Goal: Task Accomplishment & Management: Complete application form

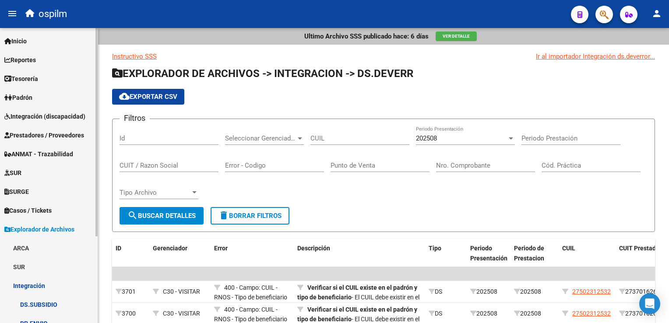
click at [39, 136] on span "Prestadores / Proveedores" at bounding box center [44, 135] width 80 height 10
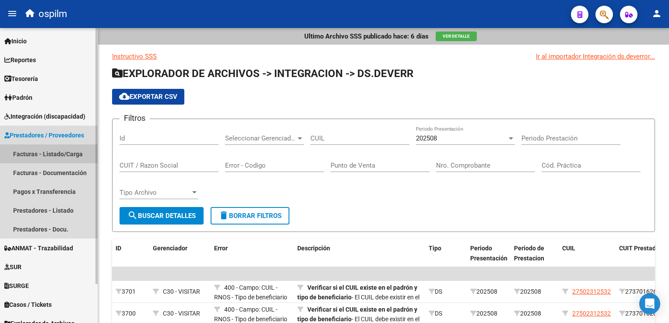
click at [35, 154] on link "Facturas - Listado/Carga" at bounding box center [49, 153] width 98 height 19
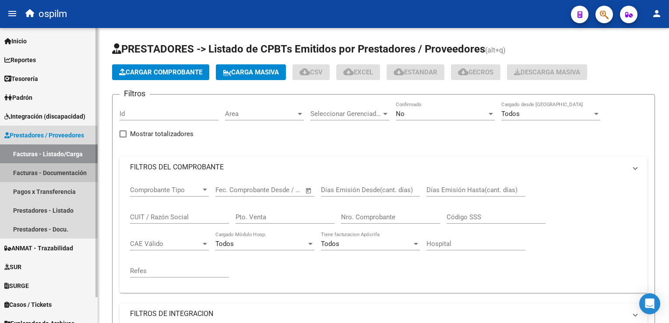
click at [41, 172] on link "Facturas - Documentación" at bounding box center [49, 172] width 98 height 19
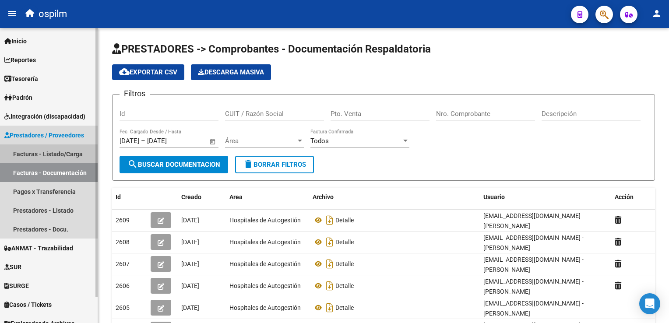
click at [49, 148] on link "Facturas - Listado/Carga" at bounding box center [49, 153] width 98 height 19
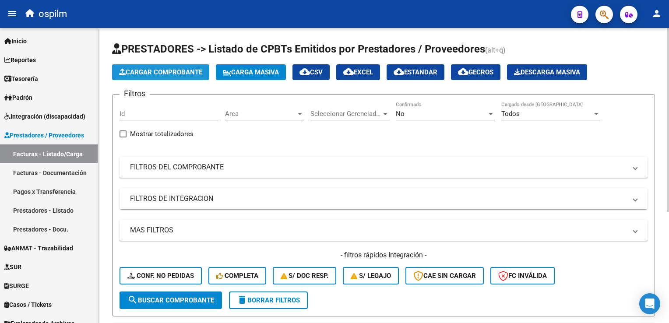
click at [154, 74] on span "Cargar Comprobante" at bounding box center [160, 72] width 83 height 8
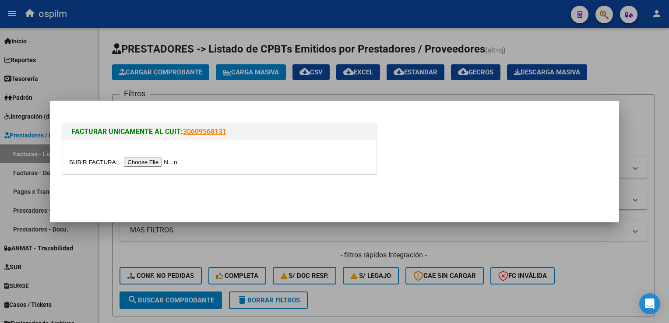
click at [137, 162] on input "file" at bounding box center [124, 162] width 111 height 9
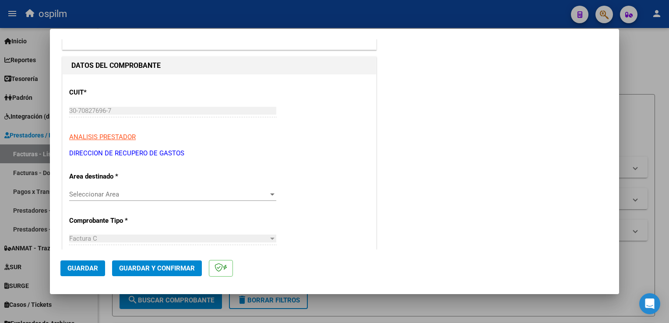
scroll to position [88, 0]
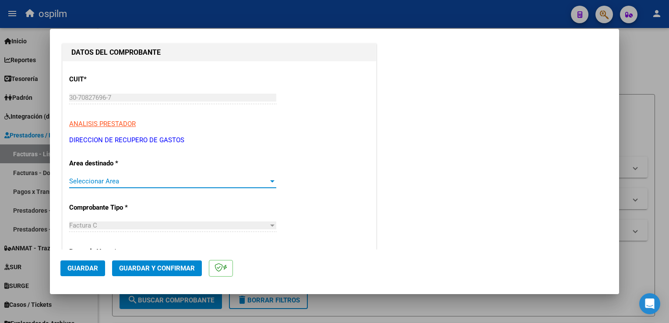
click at [215, 178] on span "Seleccionar Area" at bounding box center [168, 181] width 199 height 8
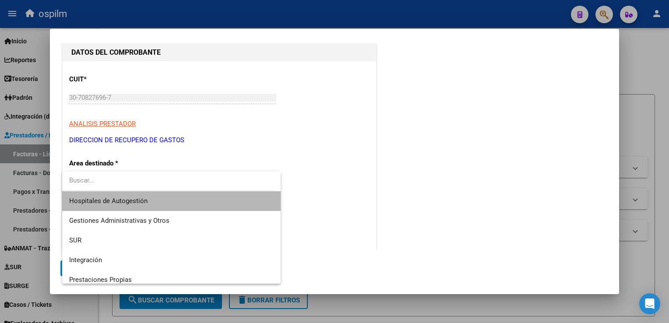
click at [175, 201] on span "Hospitales de Autogestión" at bounding box center [171, 201] width 205 height 20
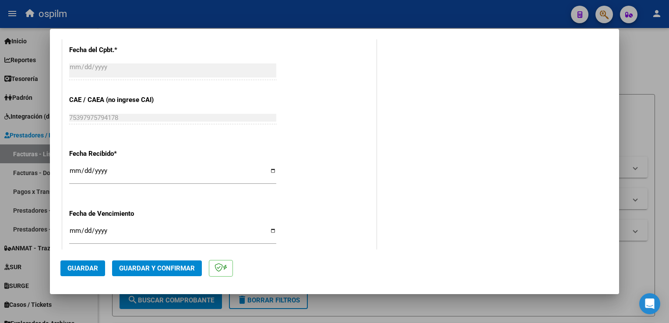
scroll to position [438, 0]
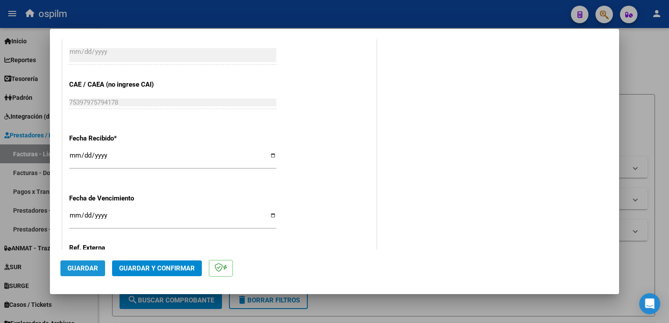
click at [80, 271] on span "Guardar" at bounding box center [82, 268] width 31 height 8
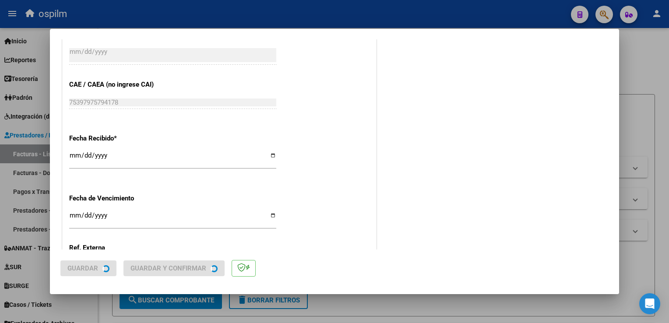
scroll to position [0, 0]
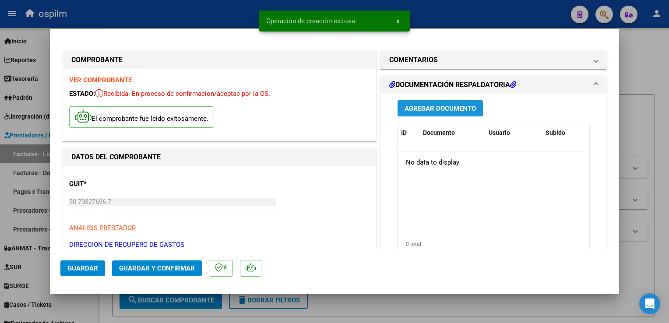
click at [431, 111] on span "Agregar Documento" at bounding box center [440, 109] width 71 height 8
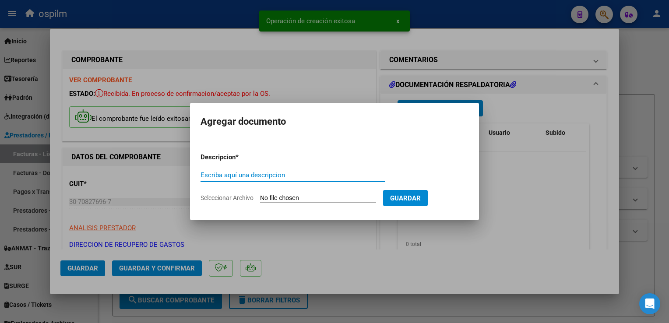
click at [221, 172] on input "Escriba aquí una descripcion" at bounding box center [293, 175] width 185 height 8
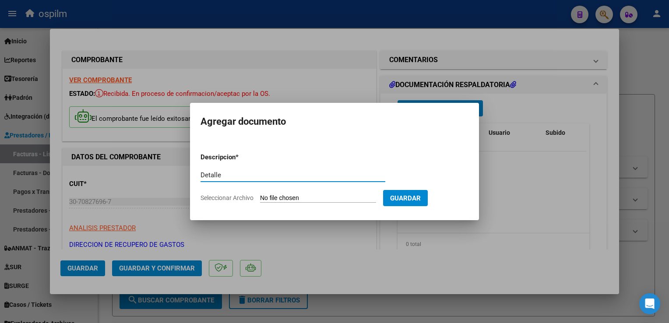
type input "Detalle"
drag, startPoint x: 317, startPoint y: 188, endPoint x: 315, endPoint y: 195, distance: 6.8
click at [316, 192] on form "Descripcion * Detalle Escriba aquí una descripcion Seleccionar Archivo Guardar" at bounding box center [335, 178] width 268 height 64
drag, startPoint x: 315, startPoint y: 195, endPoint x: 312, endPoint y: 204, distance: 9.8
click at [312, 204] on form "Descripcion * Detalle Escriba aquí una descripcion Seleccionar Archivo Guardar" at bounding box center [335, 178] width 268 height 64
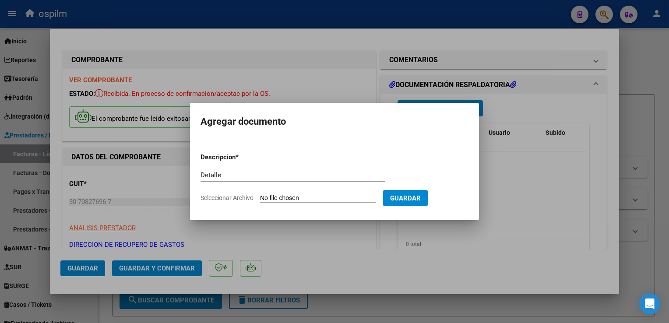
click at [316, 194] on input "Seleccionar Archivo" at bounding box center [318, 198] width 116 height 8
type input "C:\fakepath\Anexo 1879.pdf"
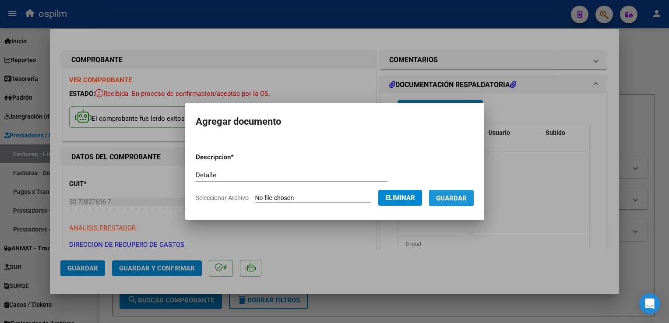
click at [455, 203] on button "Guardar" at bounding box center [451, 198] width 45 height 16
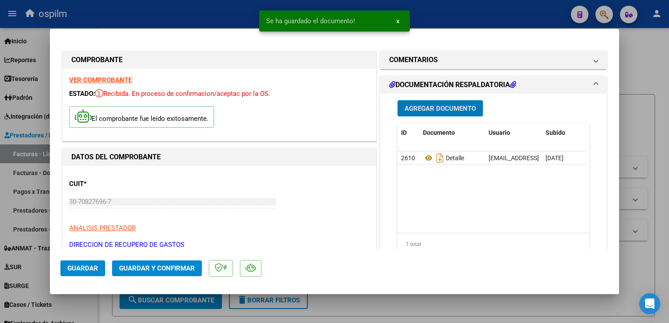
click at [159, 269] on span "Guardar y Confirmar" at bounding box center [157, 268] width 76 height 8
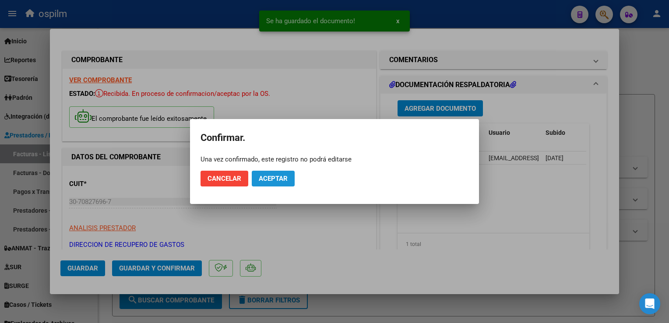
click at [275, 180] on span "Aceptar" at bounding box center [273, 179] width 29 height 8
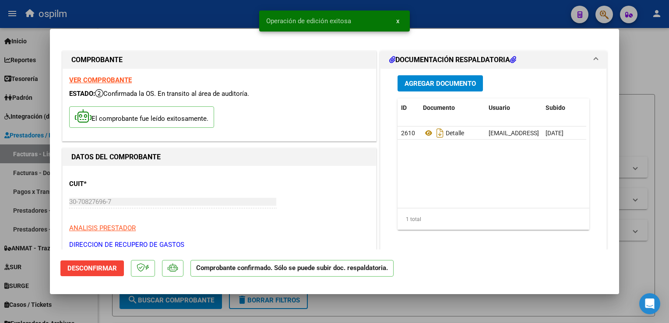
click at [657, 147] on div at bounding box center [334, 161] width 669 height 323
type input "$ 0,00"
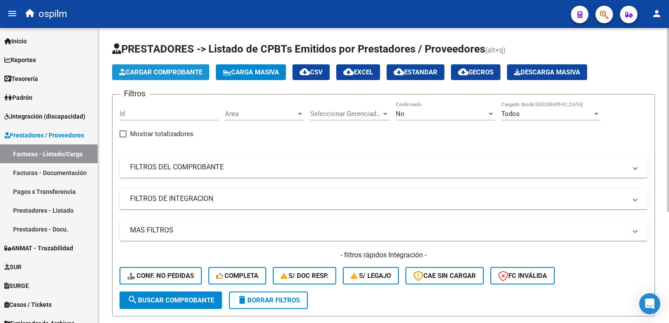
click at [137, 70] on span "Cargar Comprobante" at bounding box center [160, 72] width 83 height 8
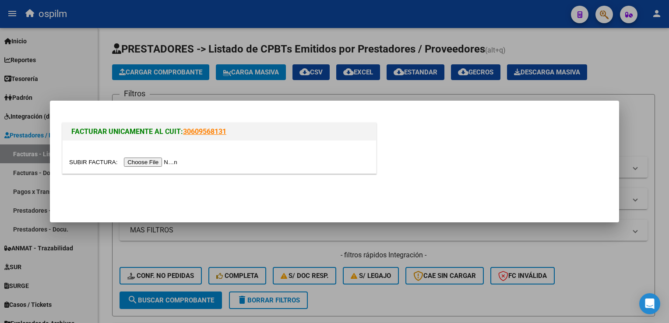
click at [132, 163] on input "file" at bounding box center [124, 162] width 111 height 9
click at [133, 161] on input "file" at bounding box center [124, 162] width 111 height 9
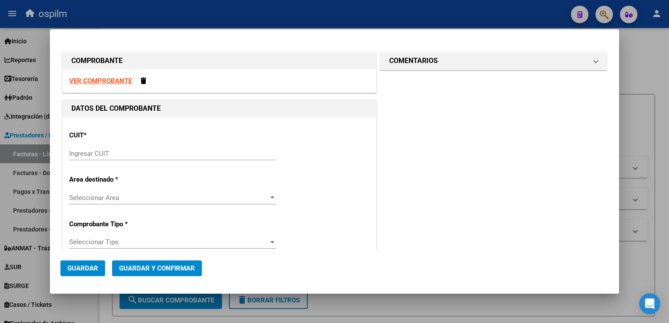
click at [136, 151] on input "Ingresar CUIT" at bounding box center [172, 154] width 207 height 8
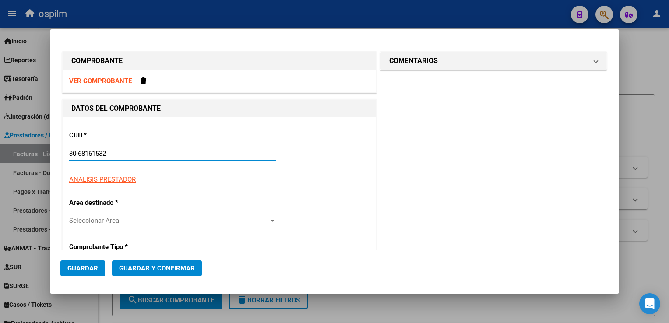
type input "30-68161532-2"
type input "19"
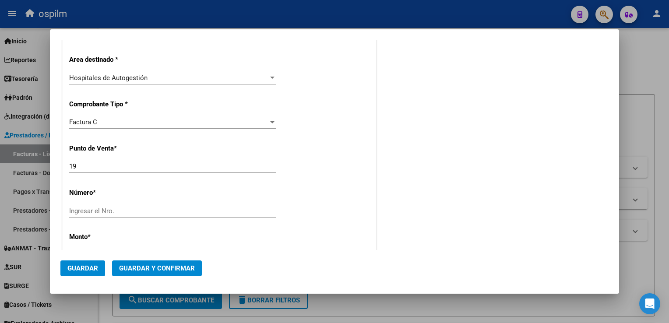
scroll to position [175, 0]
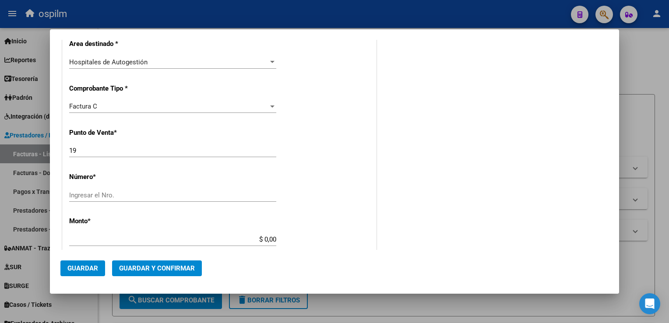
type input "30-68161532-2"
click at [103, 195] on input "Ingresar el Nro." at bounding box center [172, 195] width 207 height 8
type input "69956"
click at [114, 223] on p "Monto *" at bounding box center [114, 221] width 90 height 10
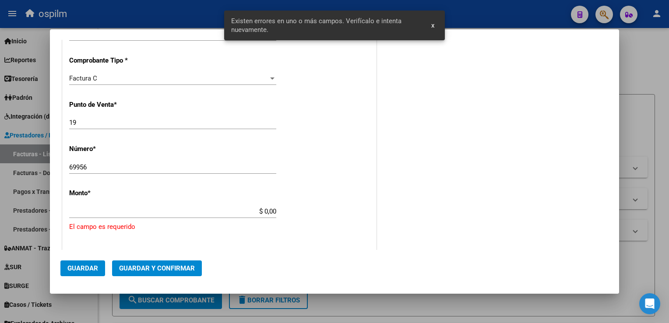
scroll to position [265, 0]
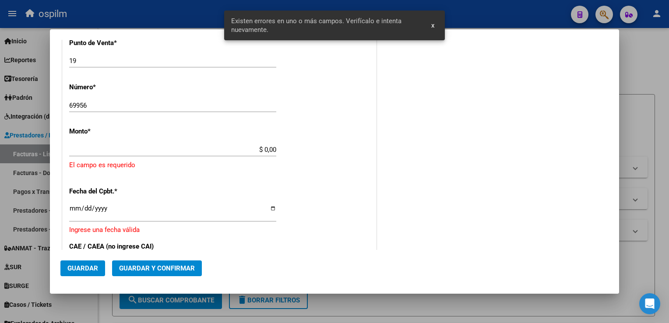
click at [238, 130] on div "CUIT * 30-68161532-2 Ingresar CUIT ANALISIS PRESTADOR MUNICIPALIDAD DE [GEOGRAP…" at bounding box center [220, 172] width 314 height 641
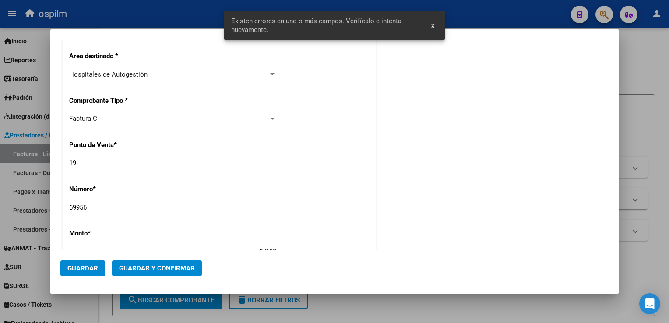
scroll to position [90, 0]
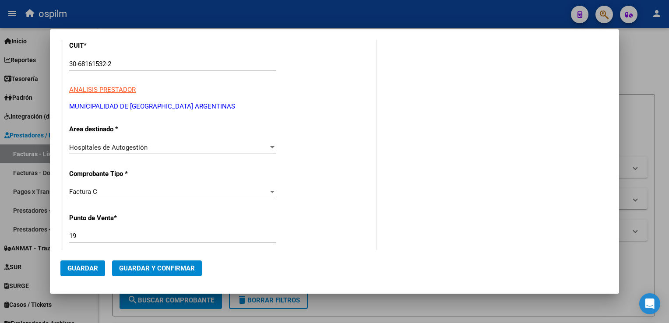
click at [124, 235] on input "19" at bounding box center [172, 236] width 207 height 8
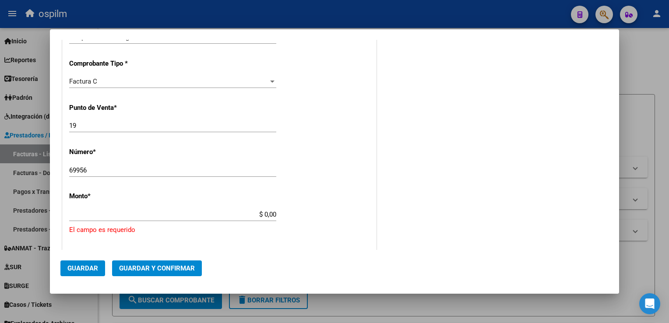
scroll to position [221, 0]
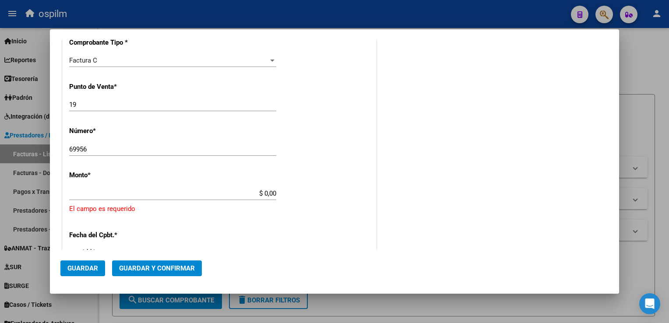
drag, startPoint x: 238, startPoint y: 185, endPoint x: 314, endPoint y: 185, distance: 75.3
click at [314, 185] on div "CUIT * 30-68161532-2 Ingresar CUIT ANALISIS PRESTADOR MUNICIPALIDAD DE [GEOGRAP…" at bounding box center [220, 216] width 314 height 641
click at [256, 195] on input "$ 0,00" at bounding box center [172, 194] width 207 height 8
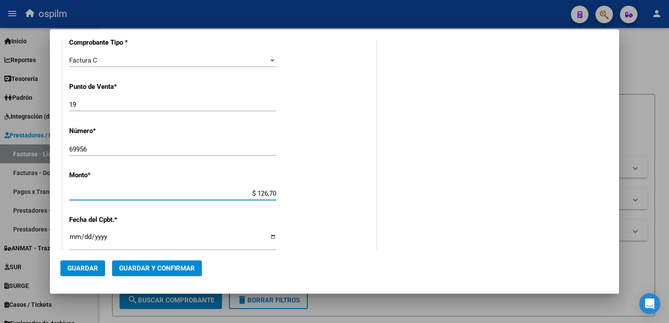
type input "$ 1.267,00"
click at [321, 197] on div "CUIT * 30-68161532-2 Ingresar CUIT ANALISIS PRESTADOR MUNICIPALIDAD DE [GEOGRAP…" at bounding box center [220, 209] width 314 height 626
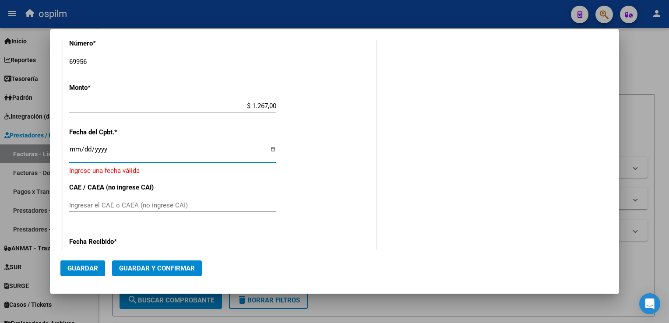
click at [76, 153] on input "Ingresar la fecha" at bounding box center [172, 153] width 207 height 14
click at [75, 151] on input "Ingresar la fecha" at bounding box center [172, 153] width 207 height 14
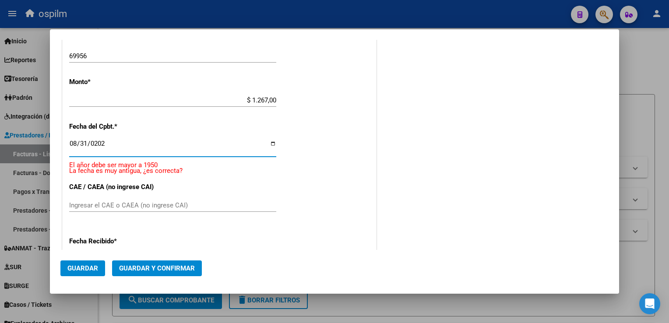
type input "[DATE]"
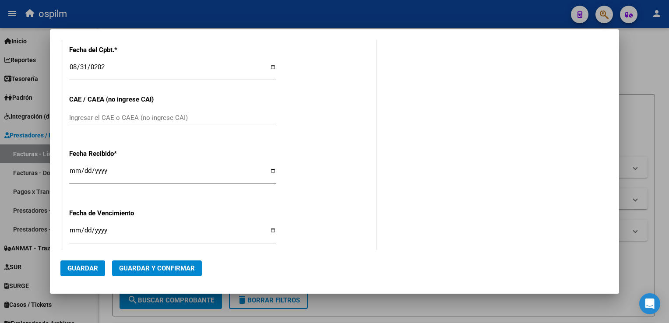
scroll to position [479, 0]
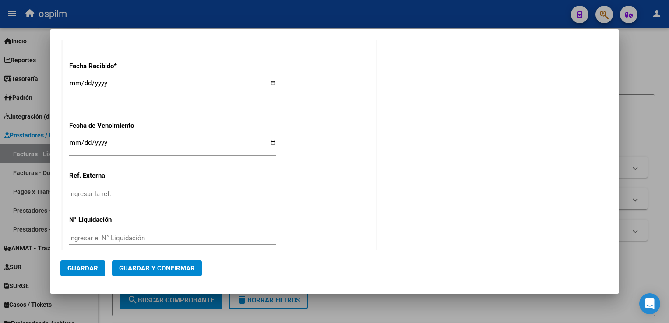
click at [70, 269] on span "Guardar" at bounding box center [82, 268] width 31 height 8
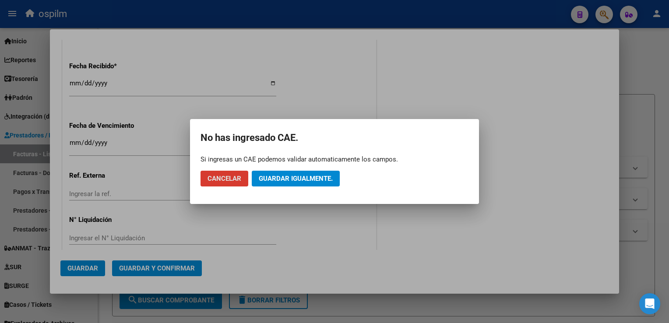
click at [277, 171] on button "Guardar igualmente." at bounding box center [296, 179] width 88 height 16
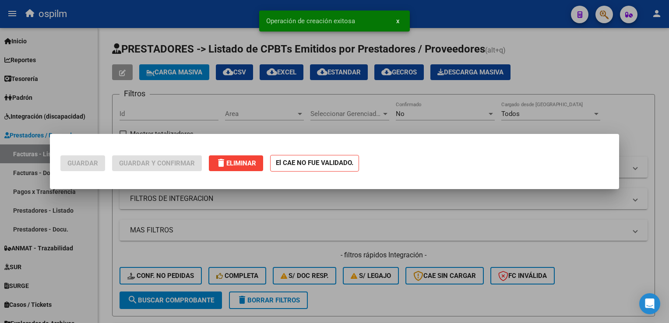
scroll to position [0, 0]
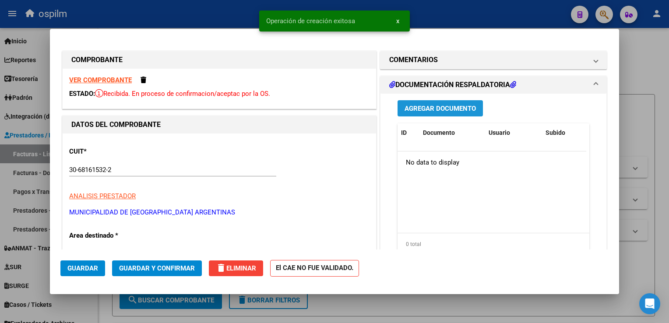
click at [437, 111] on span "Agregar Documento" at bounding box center [440, 109] width 71 height 8
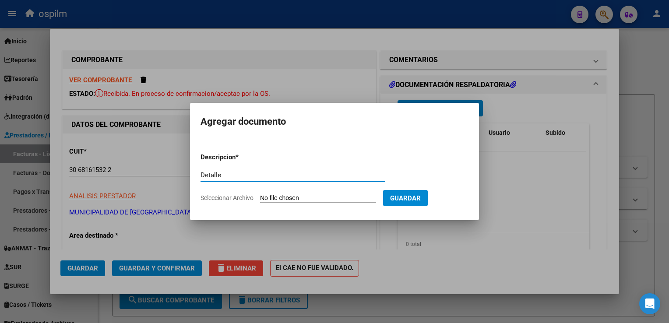
click at [316, 193] on form "Descripcion * Detalle Escriba aquí una descripcion Seleccionar Archivo Guardar" at bounding box center [335, 178] width 268 height 64
type input "Detalle"
click at [315, 201] on input "Seleccionar Archivo" at bounding box center [318, 198] width 116 height 8
type input "C:\fakepath\Anexo 69956.pdf"
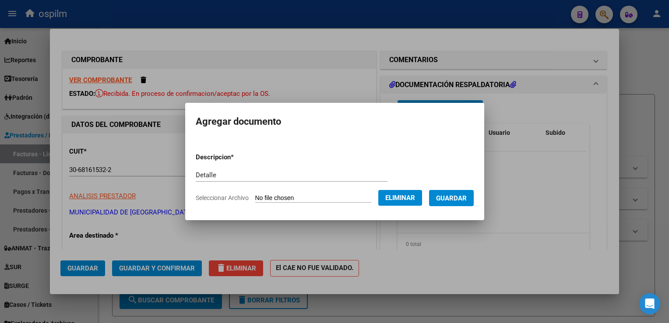
click at [450, 203] on button "Guardar" at bounding box center [451, 198] width 45 height 16
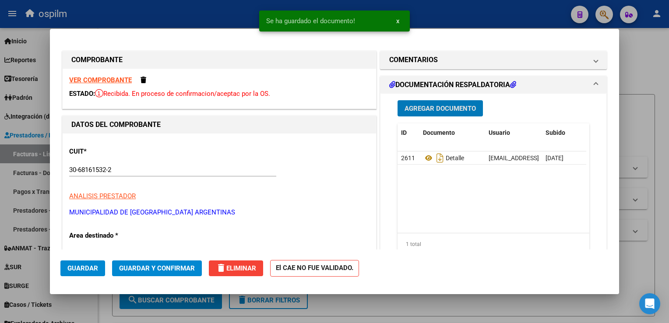
click at [136, 272] on button "Guardar y Confirmar" at bounding box center [157, 269] width 90 height 16
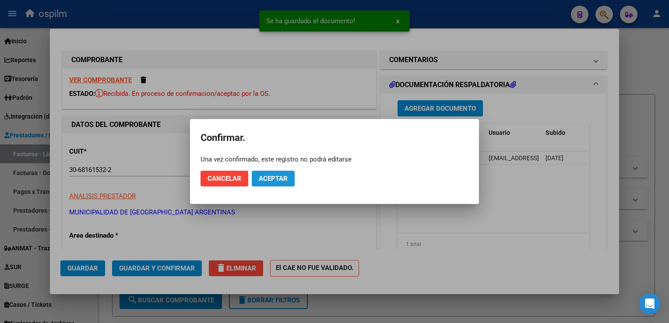
click at [275, 179] on span "Aceptar" at bounding box center [273, 179] width 29 height 8
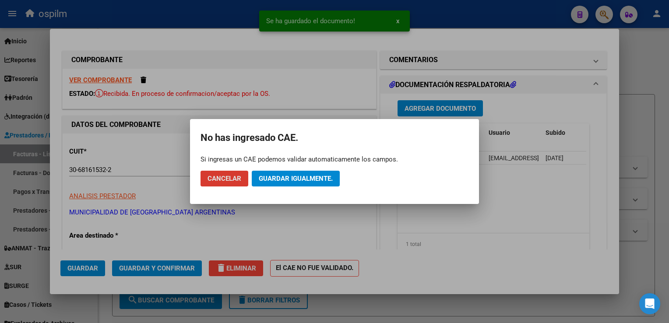
click at [275, 179] on span "Guardar igualmente." at bounding box center [296, 179] width 74 height 8
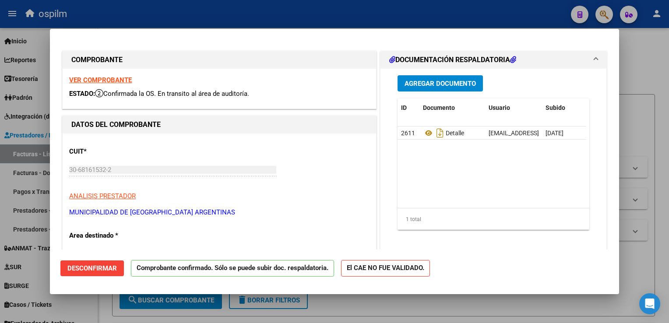
click at [649, 179] on div at bounding box center [334, 161] width 669 height 323
type input "$ 0,00"
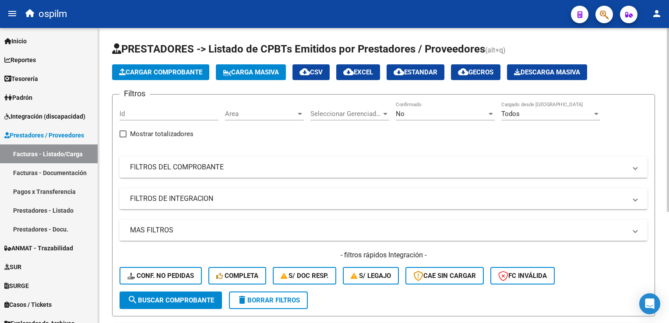
click at [145, 72] on span "Cargar Comprobante" at bounding box center [160, 72] width 83 height 8
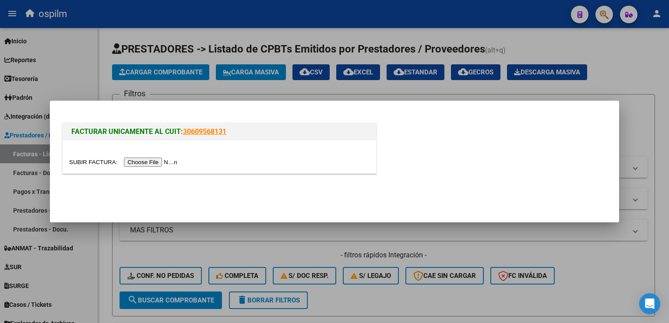
click at [144, 160] on input "file" at bounding box center [124, 162] width 111 height 9
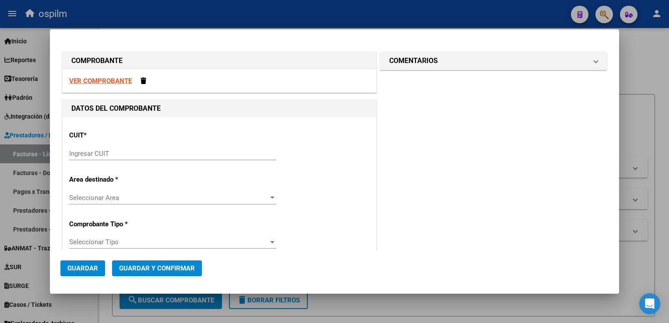
click at [168, 146] on div "CUIT * Ingresar CUIT" at bounding box center [219, 146] width 300 height 44
click at [167, 151] on input "Ingresar CUIT" at bounding box center [172, 154] width 207 height 8
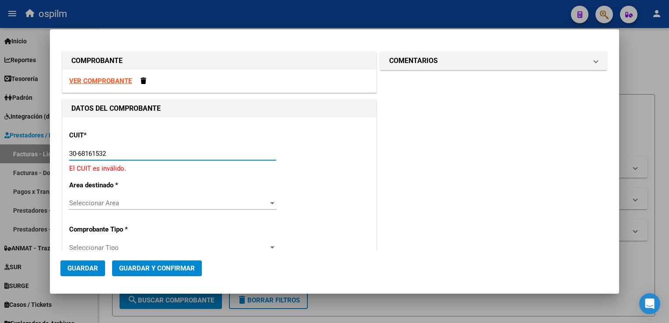
type input "30-68161532-2"
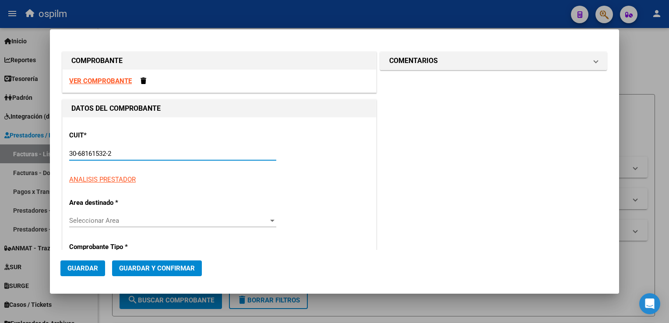
type input "19"
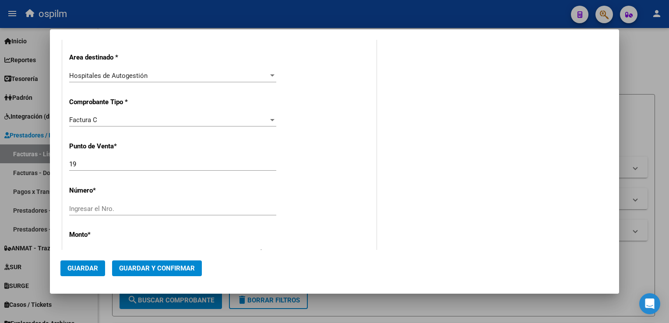
scroll to position [175, 0]
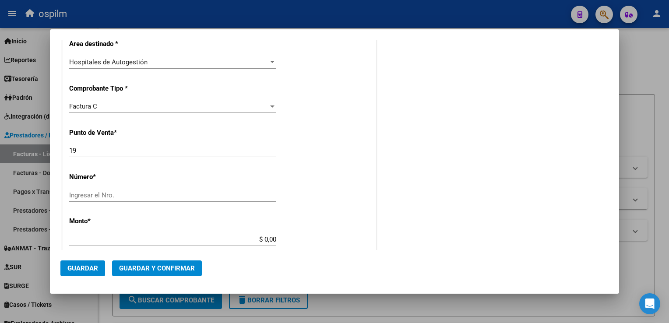
type input "30-68161532-2"
click at [100, 195] on input "Ingresar el Nro." at bounding box center [172, 195] width 207 height 8
type input "69916"
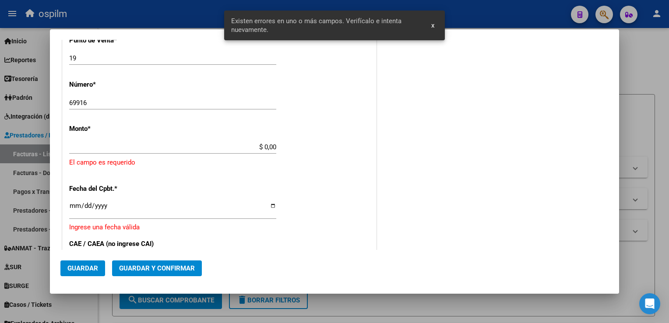
scroll to position [265, 0]
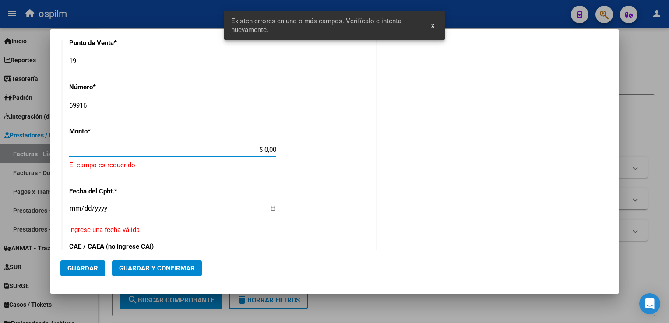
click at [250, 151] on input "$ 0,00" at bounding box center [172, 150] width 207 height 8
drag, startPoint x: 244, startPoint y: 151, endPoint x: 454, endPoint y: 163, distance: 211.0
click at [454, 163] on div "COMPROBANTE VER COMPROBANTE DATOS DEL COMPROBANTE CUIT * 30-68161532-2 Ingresar…" at bounding box center [334, 141] width 548 height 712
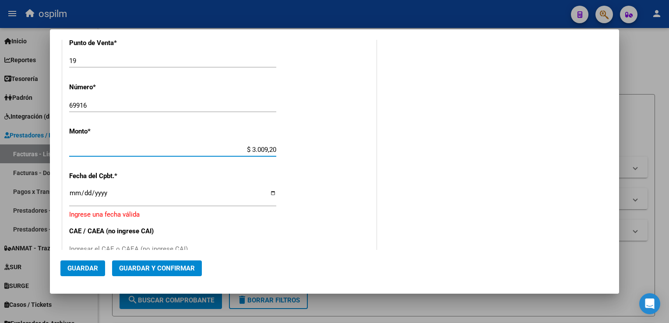
type input "$ 30.092,00"
click at [454, 163] on div "COMENTARIOS Comentarios De la Obra Social: Comentarios de la Obra Social (no vi…" at bounding box center [493, 133] width 230 height 696
click at [75, 192] on input "Ingresar la fecha" at bounding box center [172, 197] width 207 height 14
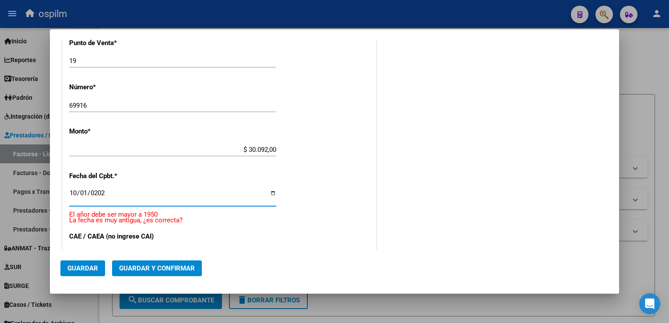
type input "[DATE]"
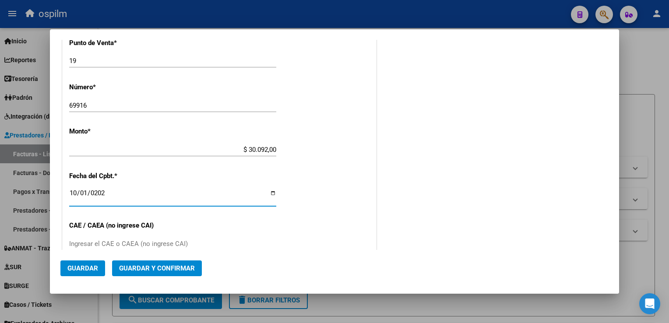
click at [339, 197] on div "CUIT * 30-68161532-2 Ingresar CUIT ANALISIS PRESTADOR MUNICIPALIDAD DE [GEOGRAP…" at bounding box center [220, 162] width 314 height 621
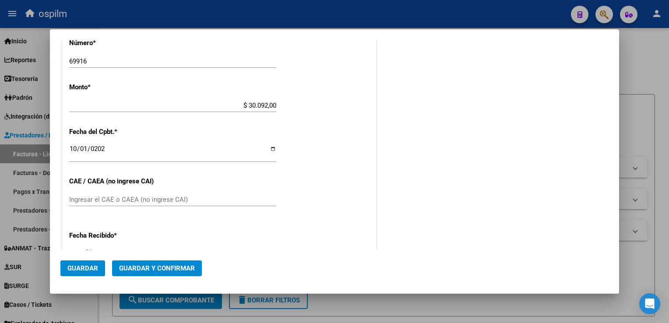
scroll to position [352, 0]
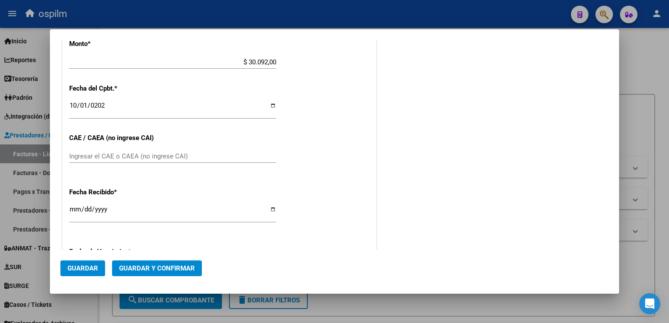
click at [79, 273] on button "Guardar" at bounding box center [82, 269] width 45 height 16
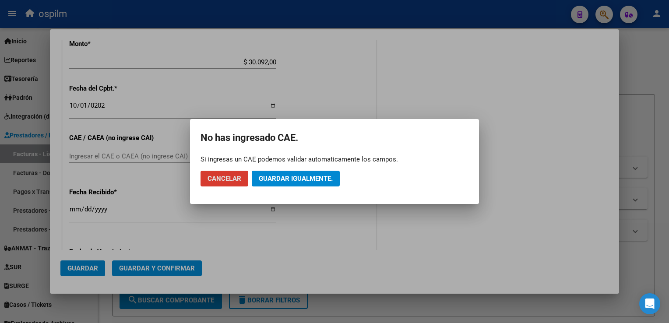
click at [275, 180] on span "Guardar igualmente." at bounding box center [296, 179] width 74 height 8
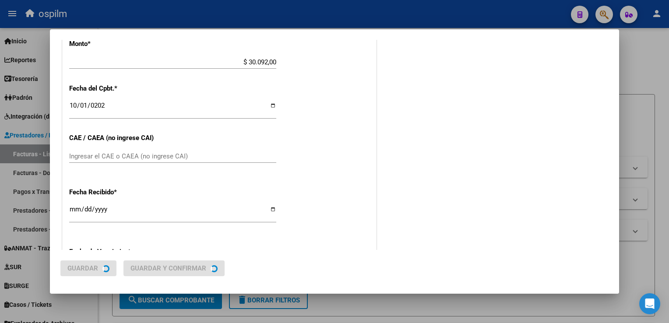
scroll to position [0, 0]
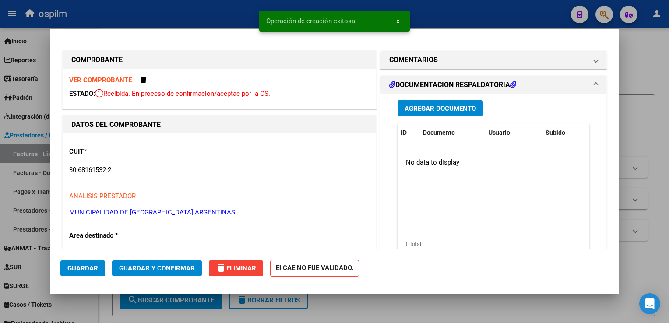
click at [422, 108] on span "Agregar Documento" at bounding box center [440, 109] width 71 height 8
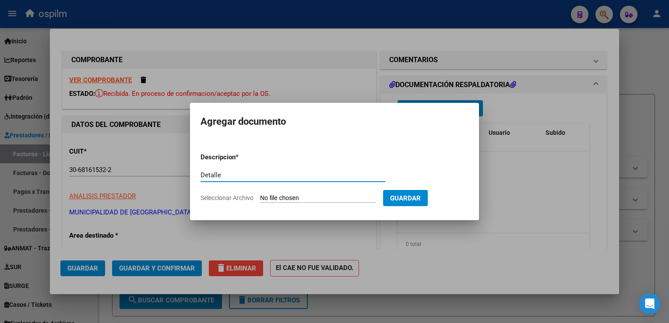
type input "Detalle"
click at [304, 190] on form "Descripcion * Detalle Escriba aquí una descripcion Seleccionar Archivo Guardar" at bounding box center [335, 178] width 268 height 64
click at [300, 201] on input "Seleccionar Archivo" at bounding box center [318, 198] width 116 height 8
type input "C:\fakepath\Anexo 69916.pdf"
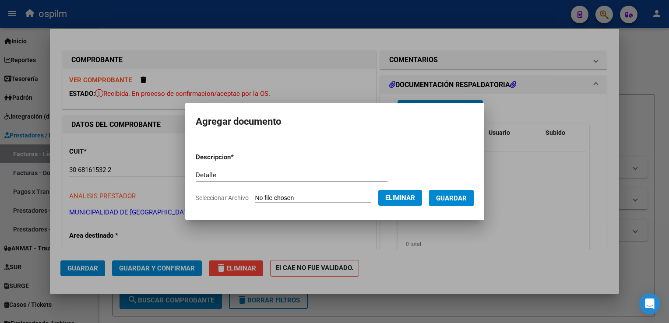
click at [454, 201] on span "Guardar" at bounding box center [451, 198] width 31 height 8
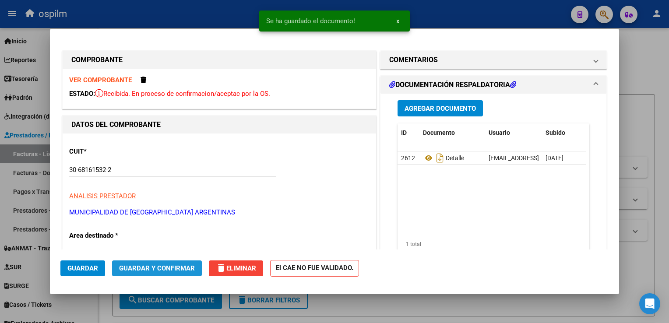
click at [160, 266] on span "Guardar y Confirmar" at bounding box center [157, 268] width 76 height 8
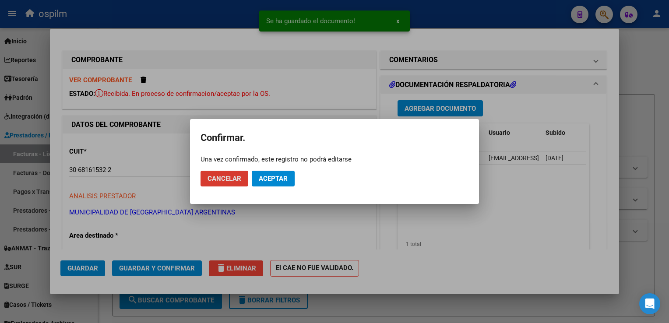
click at [280, 182] on span "Aceptar" at bounding box center [273, 179] width 29 height 8
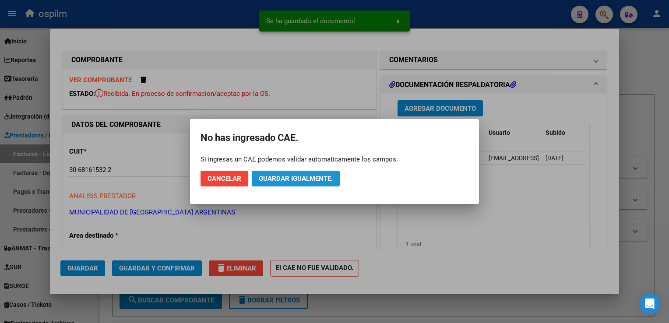
click at [280, 182] on span "Guardar igualmente." at bounding box center [296, 179] width 74 height 8
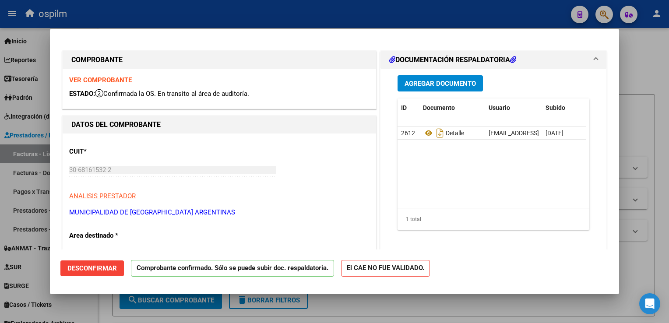
click at [669, 175] on html "menu ospilm person Firma Express Inicio Calendario SSS Instructivos Contacto OS…" at bounding box center [334, 161] width 669 height 323
drag, startPoint x: 666, startPoint y: 225, endPoint x: 658, endPoint y: 225, distance: 8.3
click at [662, 225] on div at bounding box center [334, 161] width 669 height 323
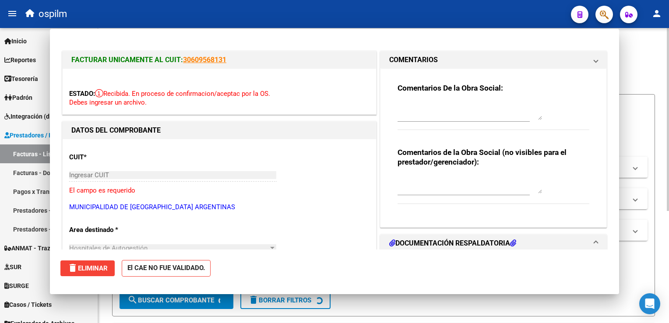
click at [658, 225] on div "Video tutorial PRESTADORES -> Listado de CPBTs Emitidos por Prestadores / Prove…" at bounding box center [383, 263] width 571 height 470
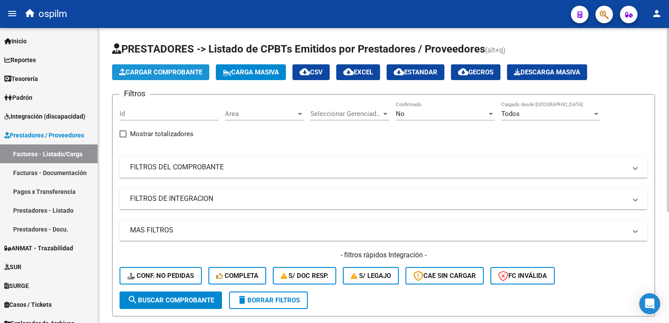
click at [144, 71] on span "Cargar Comprobante" at bounding box center [160, 72] width 83 height 8
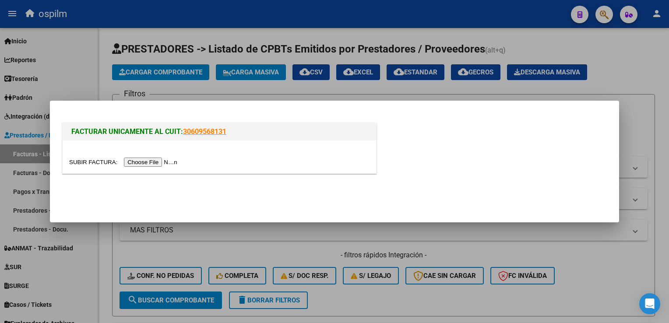
click at [149, 162] on input "file" at bounding box center [124, 162] width 111 height 9
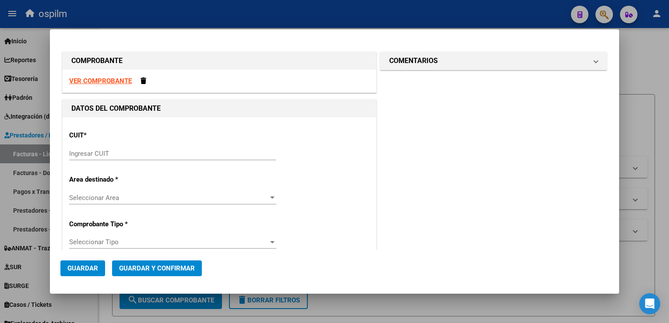
click at [99, 147] on div "Ingresar CUIT" at bounding box center [172, 153] width 207 height 13
click at [101, 148] on div "Ingresar CUIT" at bounding box center [172, 153] width 207 height 13
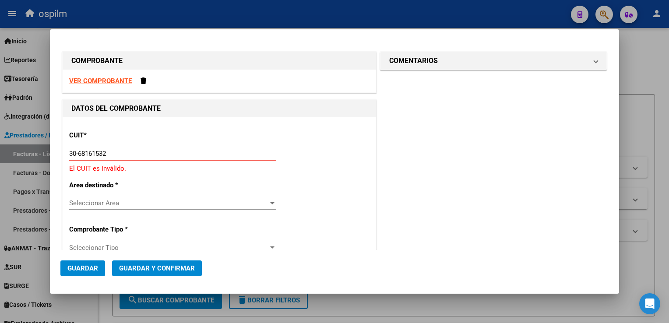
type input "30-68161532-2"
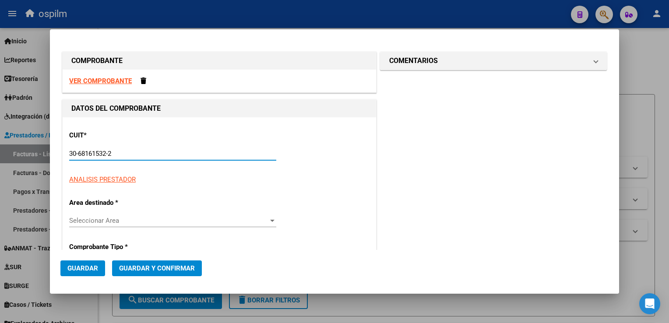
type input "19"
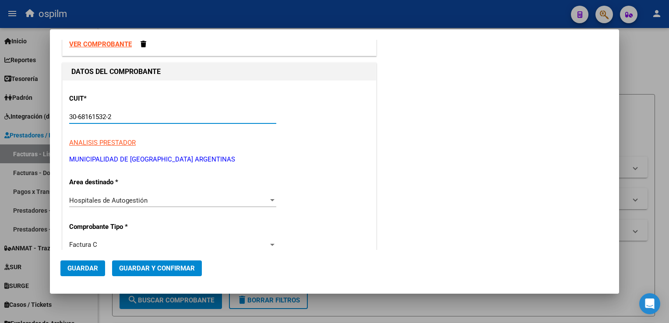
scroll to position [131, 0]
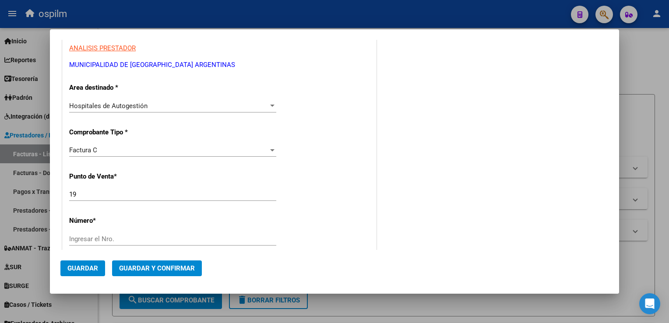
type input "30-68161532-2"
drag, startPoint x: 93, startPoint y: 194, endPoint x: 5, endPoint y: 179, distance: 89.4
click at [0, 180] on html "menu ospilm person Firma Express Inicio Calendario SSS Instructivos Contacto OS…" at bounding box center [334, 161] width 669 height 323
type input "8"
type input "18"
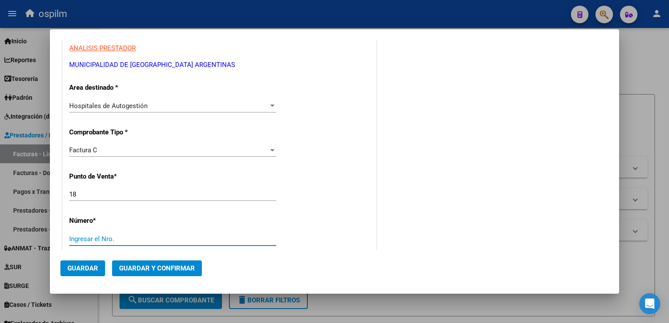
click at [85, 242] on input "Ingresar el Nro." at bounding box center [172, 239] width 207 height 8
type input "13351"
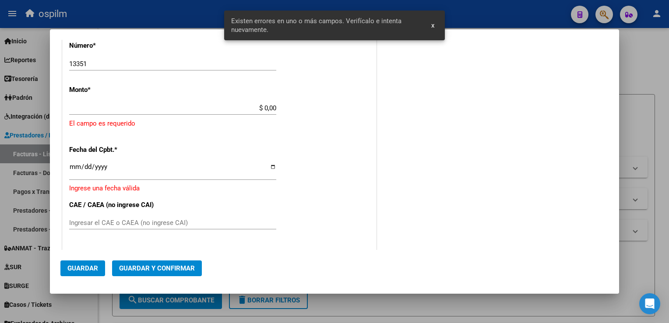
scroll to position [265, 0]
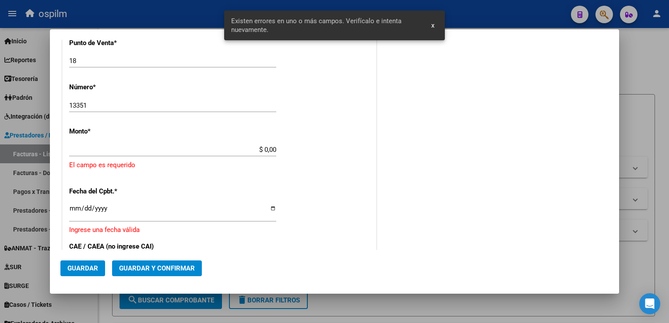
click at [187, 143] on div "$ 0,00 Ingresar el monto" at bounding box center [172, 149] width 207 height 13
drag, startPoint x: 235, startPoint y: 144, endPoint x: 378, endPoint y: 169, distance: 145.8
click at [378, 169] on div "COMPROBANTE VER COMPROBANTE DATOS DEL COMPROBANTE CUIT * 30-68161532-2 Ingresar…" at bounding box center [334, 141] width 548 height 712
click at [199, 125] on div "CUIT * 30-68161532-2 Ingresar CUIT ANALISIS PRESTADOR MUNICIPALIDAD DE [GEOGRAP…" at bounding box center [220, 172] width 314 height 641
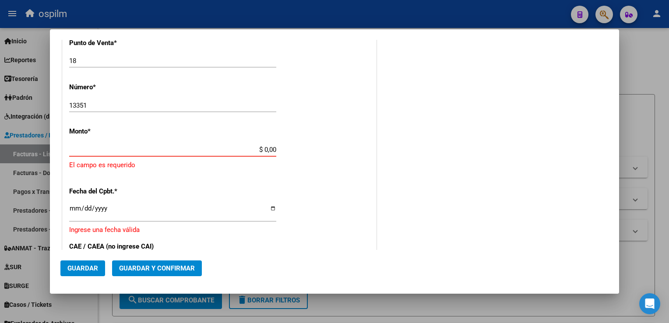
drag, startPoint x: 228, startPoint y: 151, endPoint x: 357, endPoint y: 161, distance: 129.5
click at [357, 161] on app-form-text-field "Monto * $ 0,00 Ingresar el monto [GEOGRAPHIC_DATA] es requerido" at bounding box center [219, 148] width 300 height 42
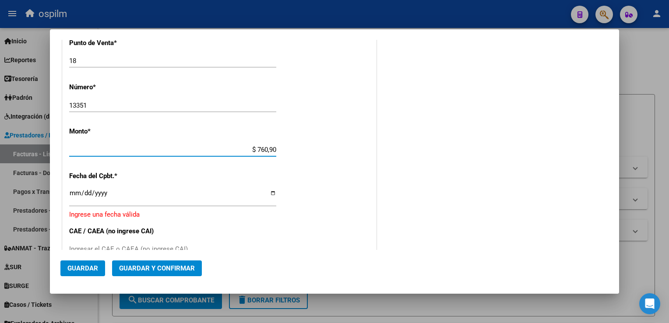
type input "$ 7.609,00"
click at [74, 188] on div "Ingresar la fecha" at bounding box center [172, 196] width 207 height 19
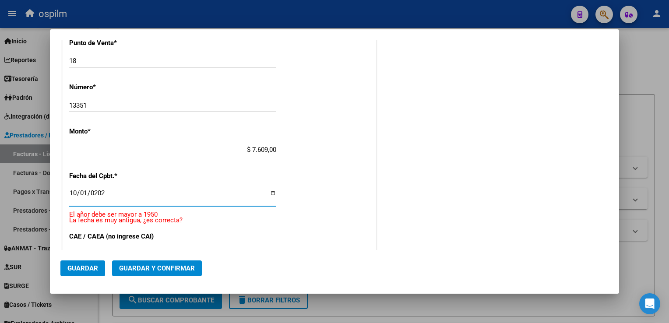
type input "[DATE]"
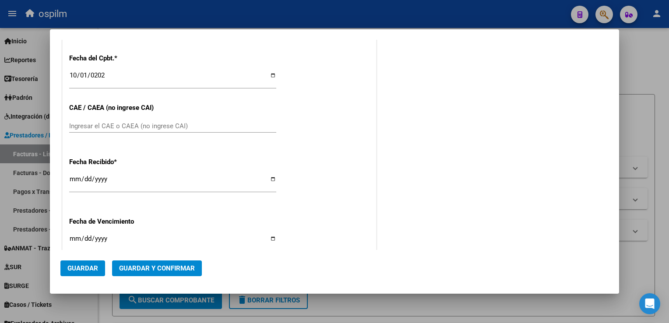
scroll to position [396, 0]
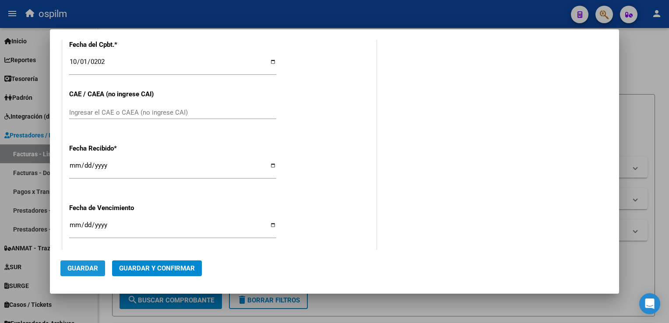
click at [85, 271] on span "Guardar" at bounding box center [82, 268] width 31 height 8
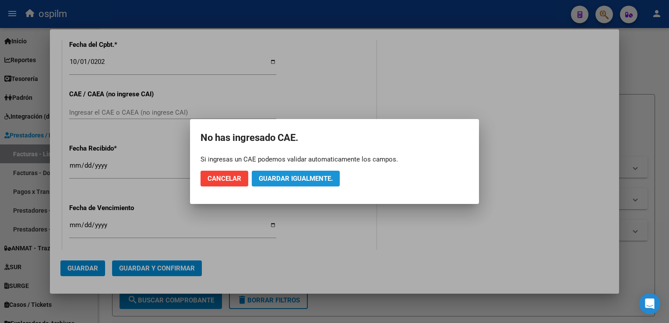
click at [268, 180] on span "Guardar igualmente." at bounding box center [296, 179] width 74 height 8
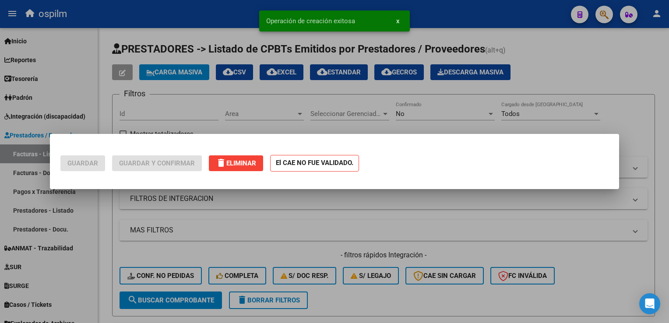
scroll to position [0, 0]
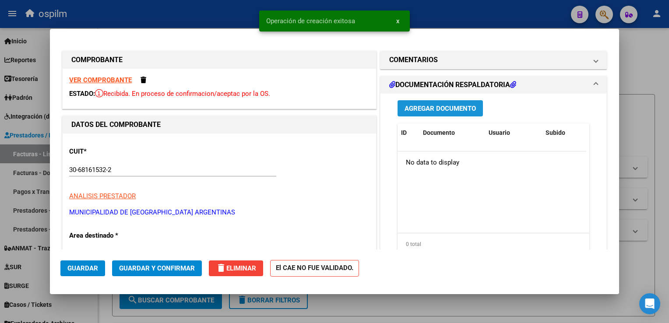
click at [427, 109] on span "Agregar Documento" at bounding box center [440, 109] width 71 height 8
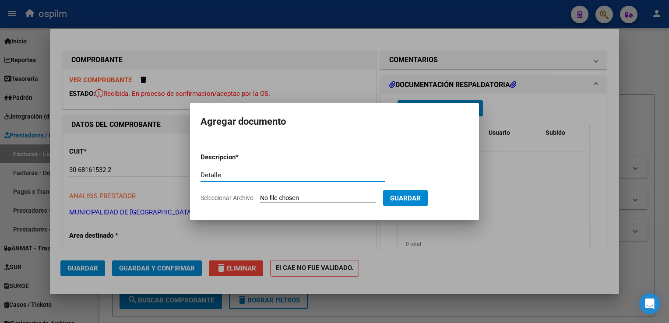
type input "Detalle"
click at [278, 200] on input "Seleccionar Archivo" at bounding box center [318, 198] width 116 height 8
type input "C:\fakepath\Anexom13351.pdf"
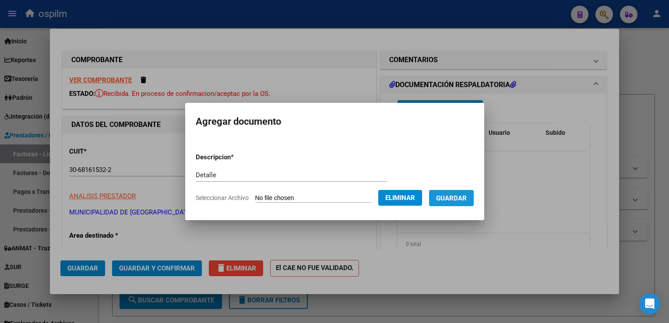
click at [454, 200] on span "Guardar" at bounding box center [451, 198] width 31 height 8
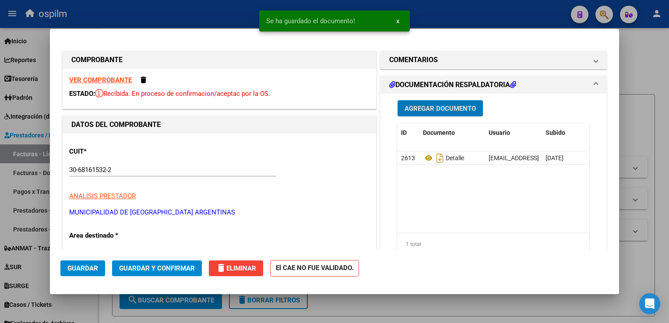
click at [167, 269] on span "Guardar y Confirmar" at bounding box center [157, 268] width 76 height 8
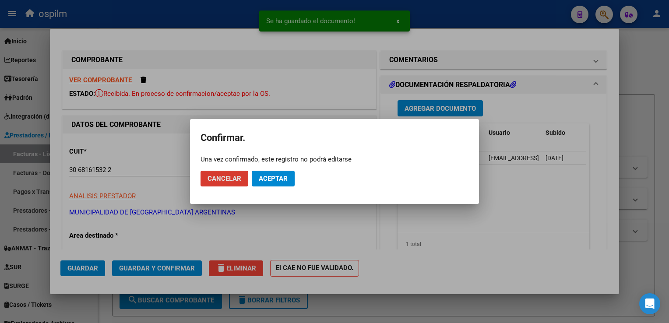
click at [275, 183] on span "Aceptar" at bounding box center [273, 179] width 29 height 8
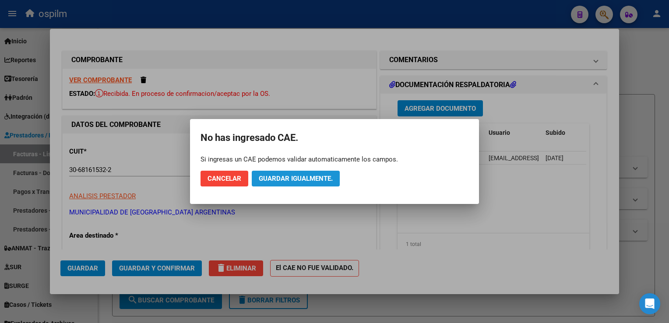
click at [275, 183] on span "Guardar igualmente." at bounding box center [296, 179] width 74 height 8
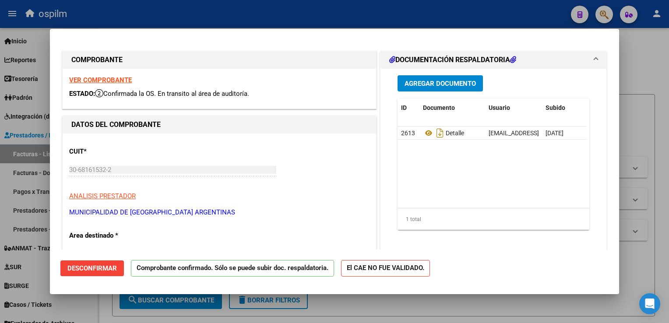
click at [648, 118] on div at bounding box center [334, 161] width 669 height 323
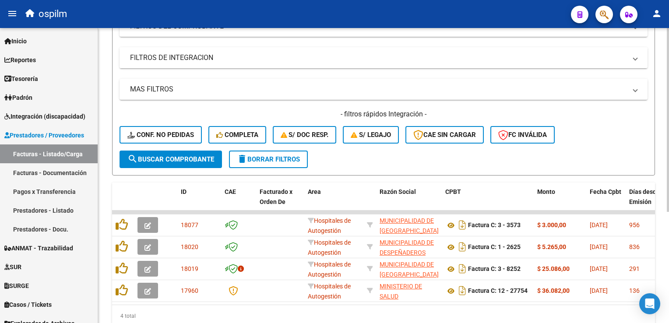
scroll to position [175, 0]
